Goal: Task Accomplishment & Management: Manage account settings

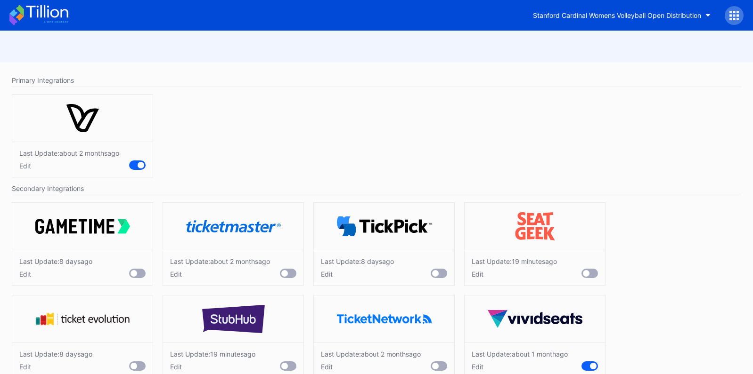
click at [49, 16] on icon at bounding box center [38, 15] width 59 height 21
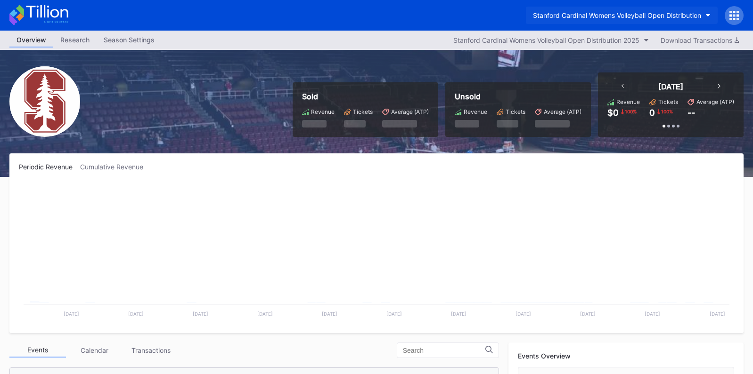
click at [650, 18] on div "Stanford Cardinal Womens Volleyball Open Distribution" at bounding box center [617, 15] width 168 height 8
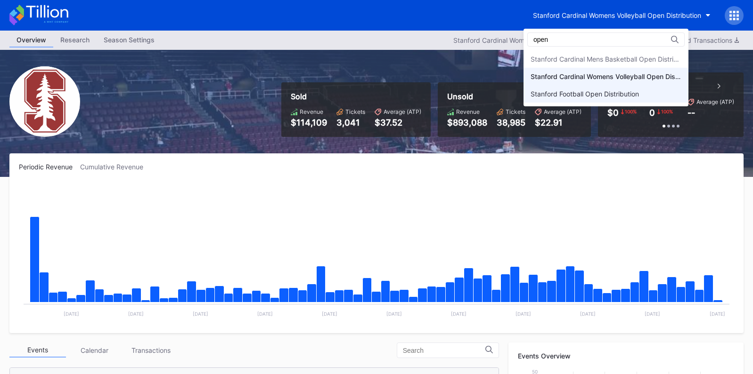
type input "open"
click at [633, 92] on div "Stanford Football Open Distribution" at bounding box center [584, 94] width 108 height 8
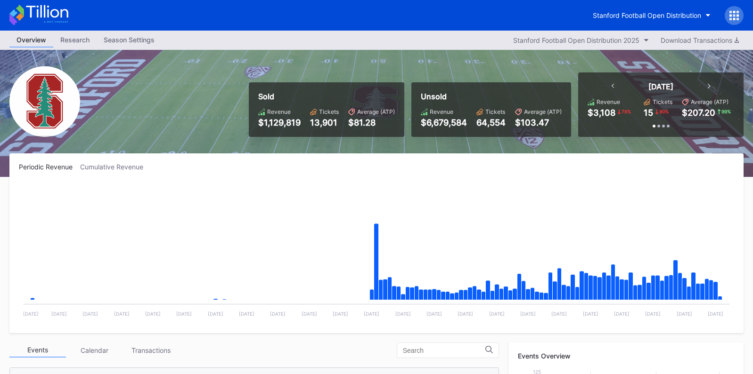
click at [731, 14] on icon at bounding box center [730, 15] width 2 height 2
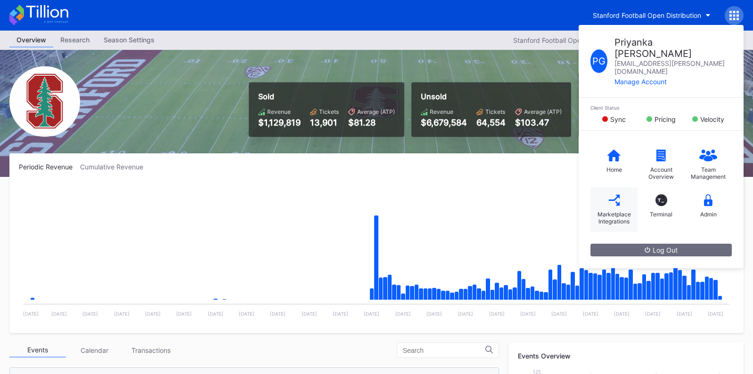
click at [618, 189] on div "Marketplace Integrations" at bounding box center [613, 209] width 47 height 45
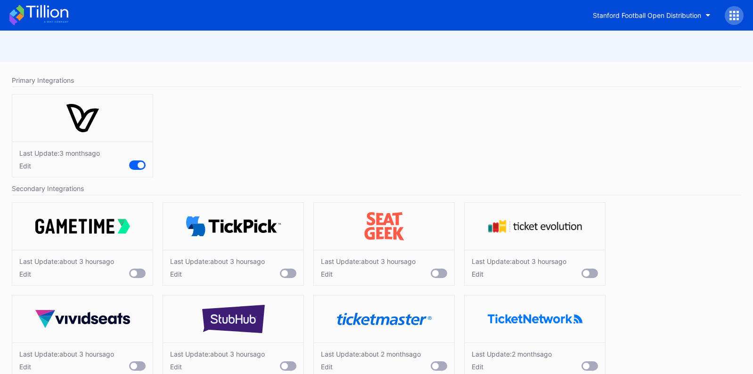
scroll to position [21, 0]
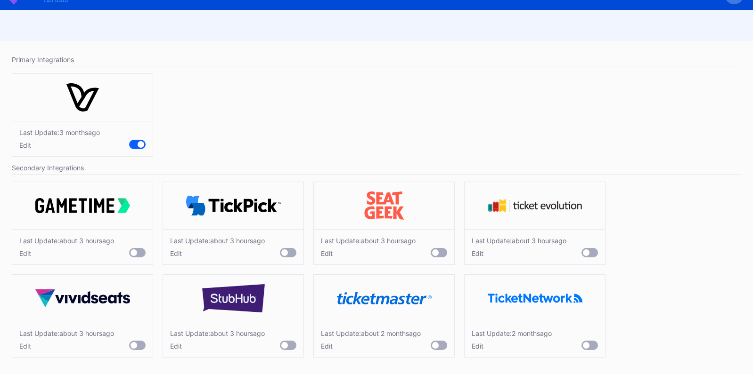
click at [136, 254] on div at bounding box center [133, 253] width 7 height 7
click at [286, 252] on div at bounding box center [284, 253] width 7 height 7
click at [440, 251] on div at bounding box center [439, 252] width 16 height 9
click at [291, 344] on div at bounding box center [288, 345] width 16 height 9
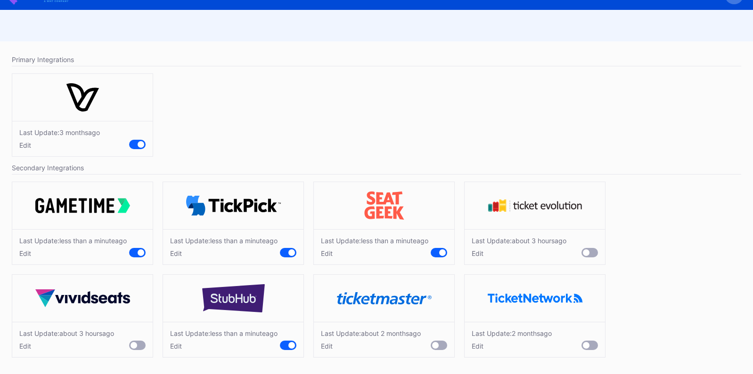
click at [137, 343] on div at bounding box center [137, 345] width 16 height 9
